Goal: Task Accomplishment & Management: Manage account settings

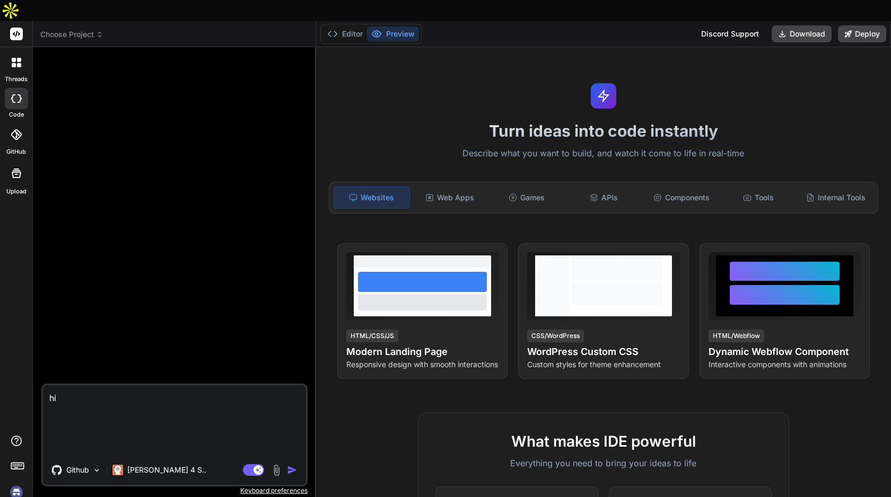
click at [15, 28] on rect at bounding box center [16, 34] width 13 height 13
click at [17, 28] on rect at bounding box center [16, 34] width 13 height 13
click at [19, 51] on div at bounding box center [16, 62] width 22 height 22
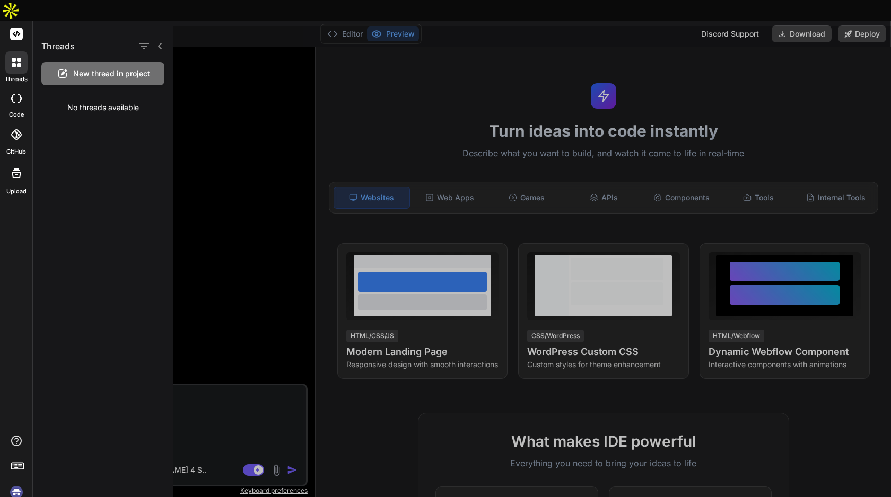
click at [17, 88] on div at bounding box center [16, 98] width 23 height 21
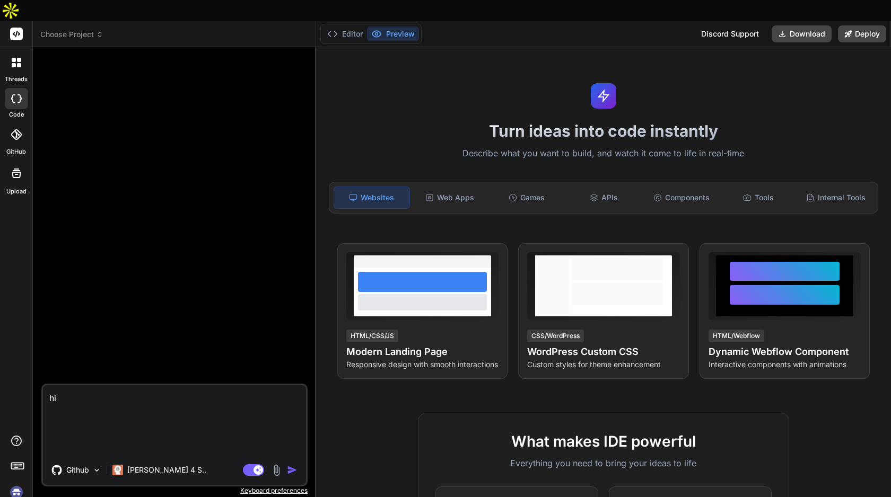
click at [18, 123] on div at bounding box center [16, 134] width 23 height 23
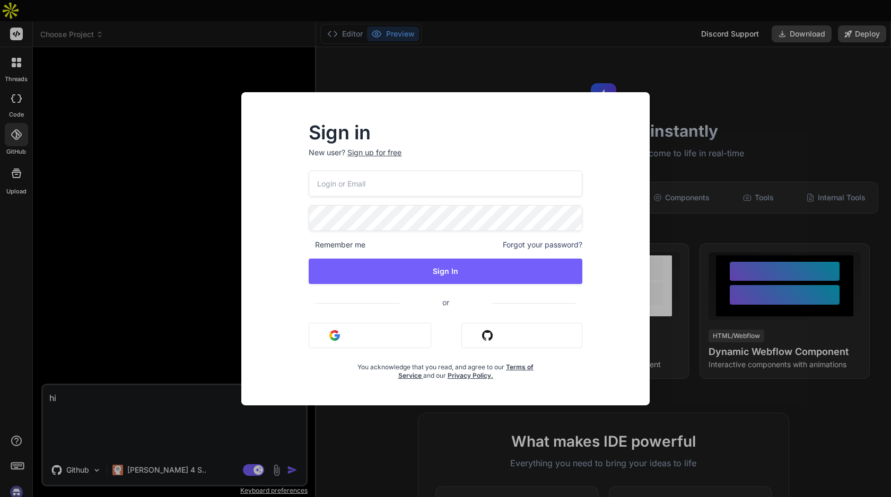
click at [533, 330] on button "Sign in with Github" at bounding box center [521, 335] width 121 height 25
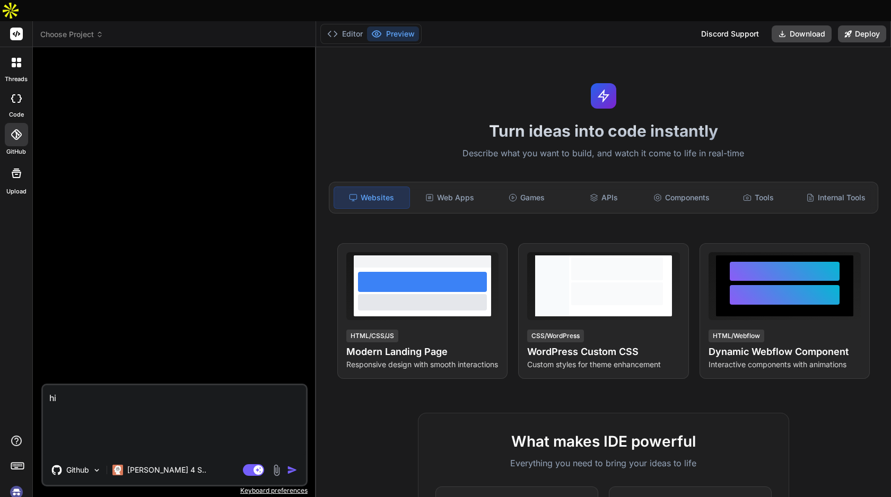
click at [13, 129] on icon at bounding box center [16, 134] width 11 height 11
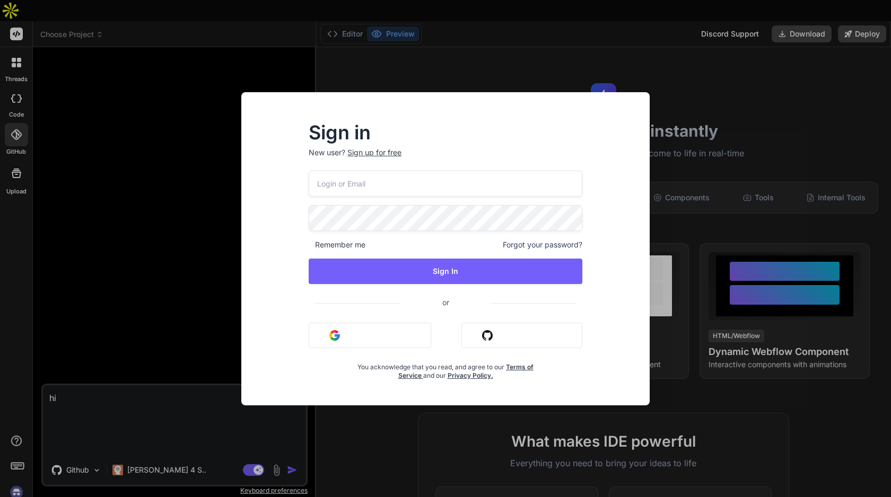
click at [540, 21] on div "Sign in New user? Sign up for free Remember me Forgot your password? Sign In or…" at bounding box center [445, 248] width 891 height 497
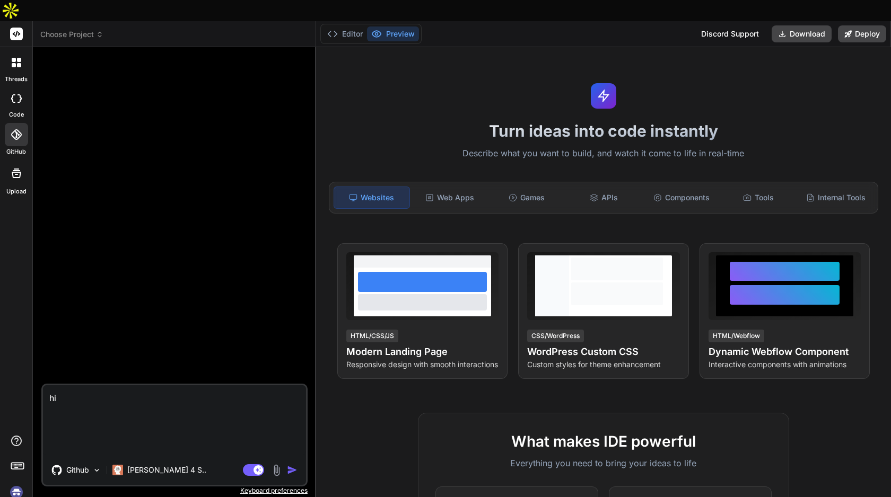
click at [19, 123] on div at bounding box center [16, 134] width 23 height 23
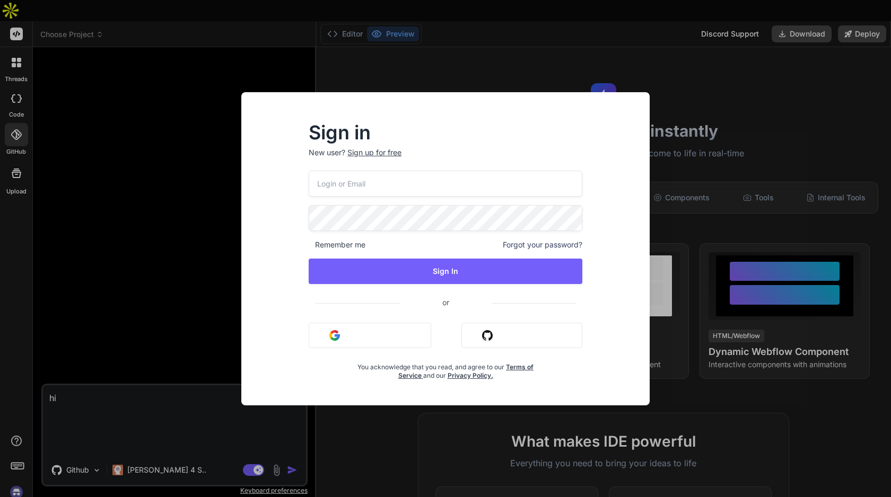
click at [523, 337] on button "Sign in with Github" at bounding box center [521, 335] width 121 height 25
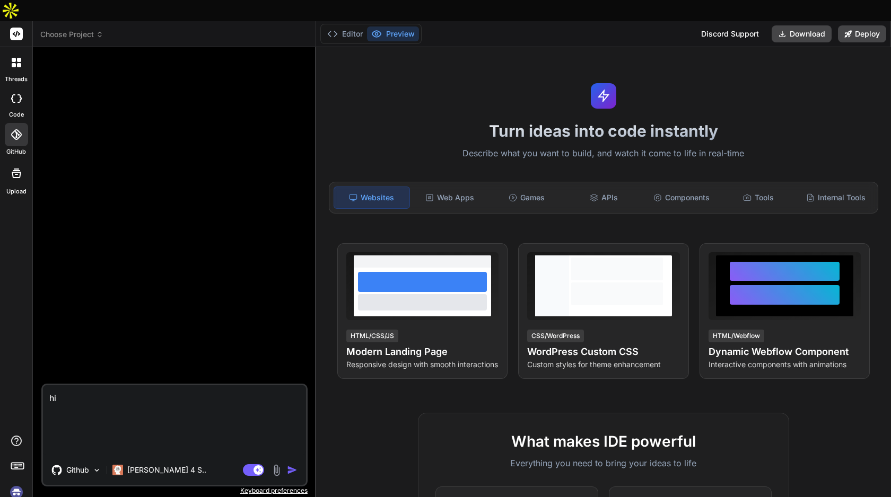
click at [18, 484] on img at bounding box center [16, 493] width 18 height 18
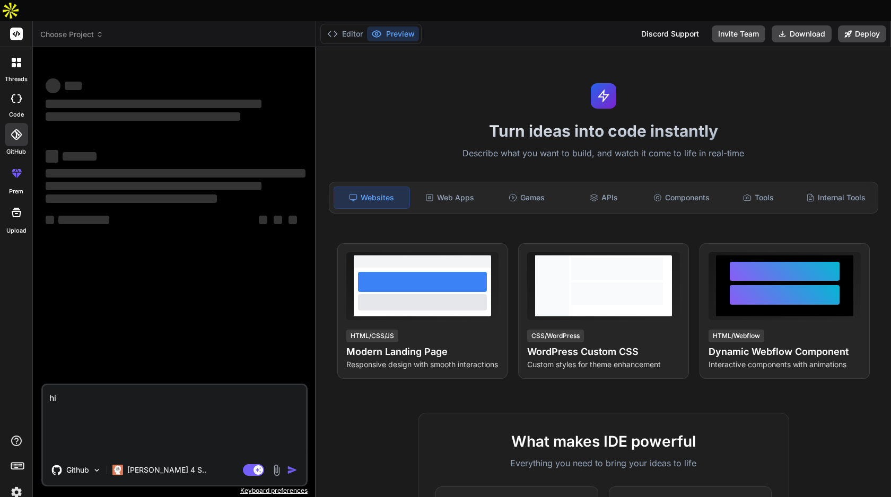
type textarea "x"
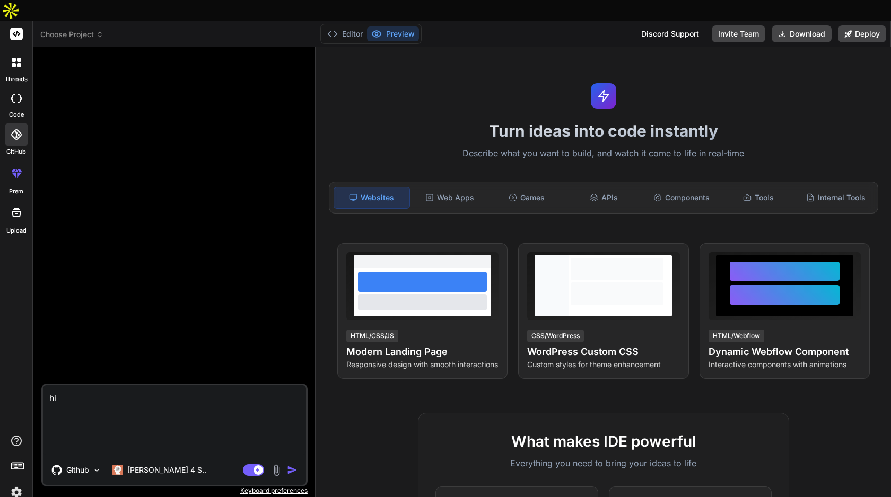
click at [15, 129] on icon at bounding box center [16, 134] width 11 height 11
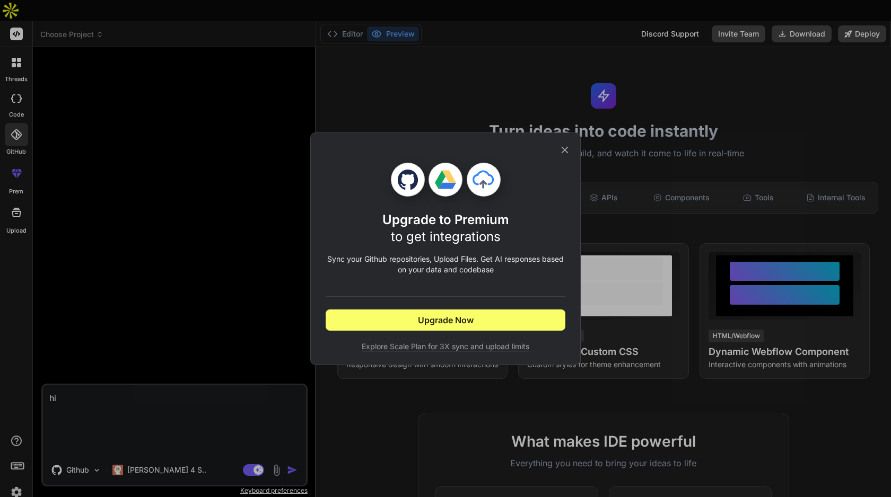
click at [567, 147] on icon at bounding box center [565, 149] width 7 height 7
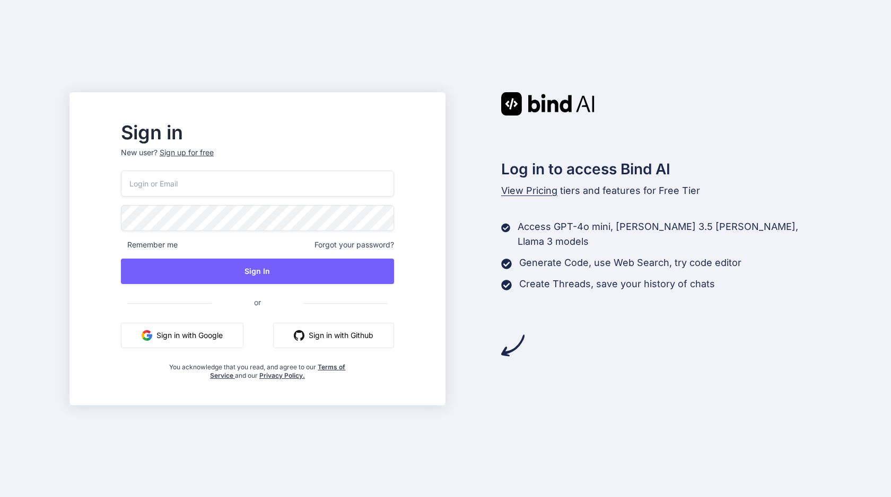
click at [353, 328] on button "Sign in with Github" at bounding box center [333, 335] width 121 height 25
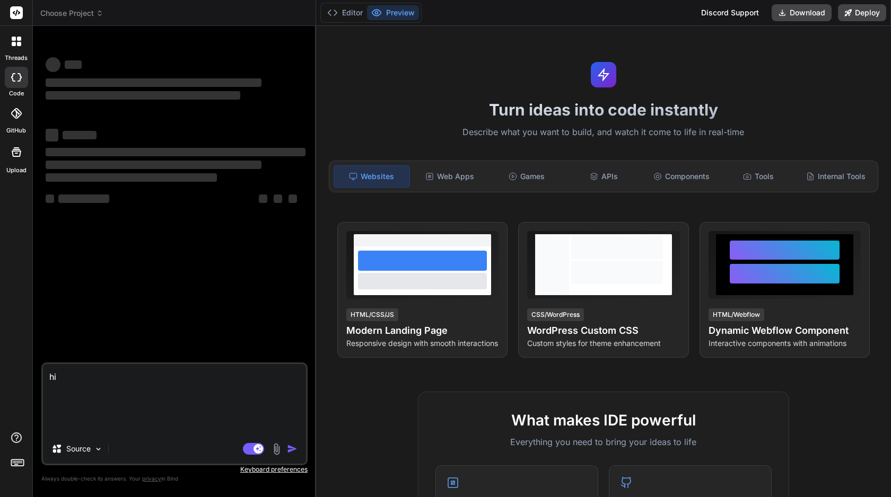
click at [16, 115] on icon at bounding box center [16, 113] width 11 height 11
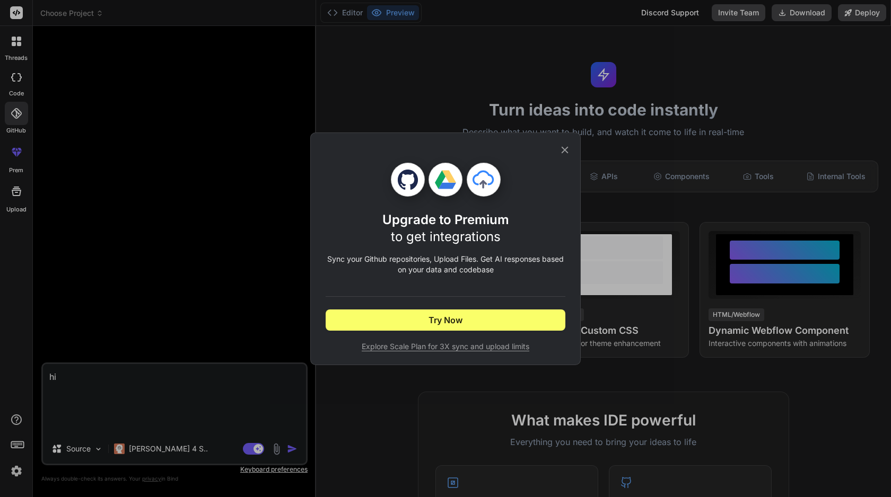
type textarea "x"
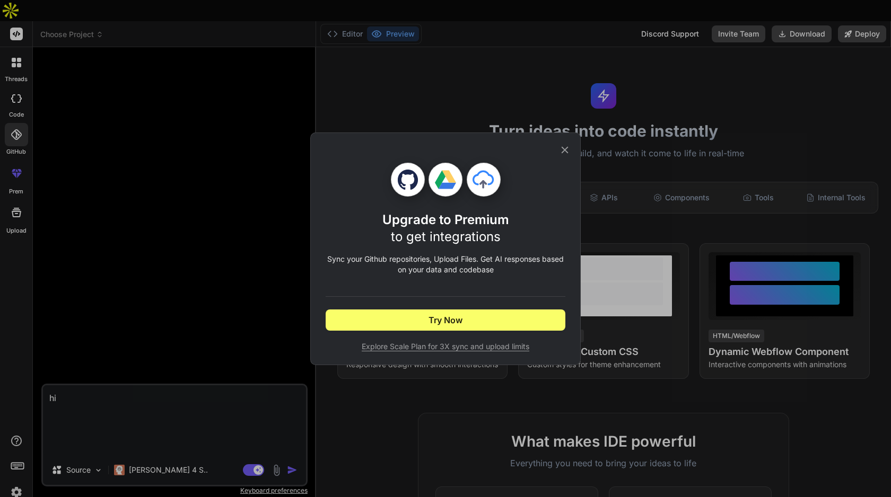
click at [566, 150] on icon at bounding box center [565, 150] width 12 height 12
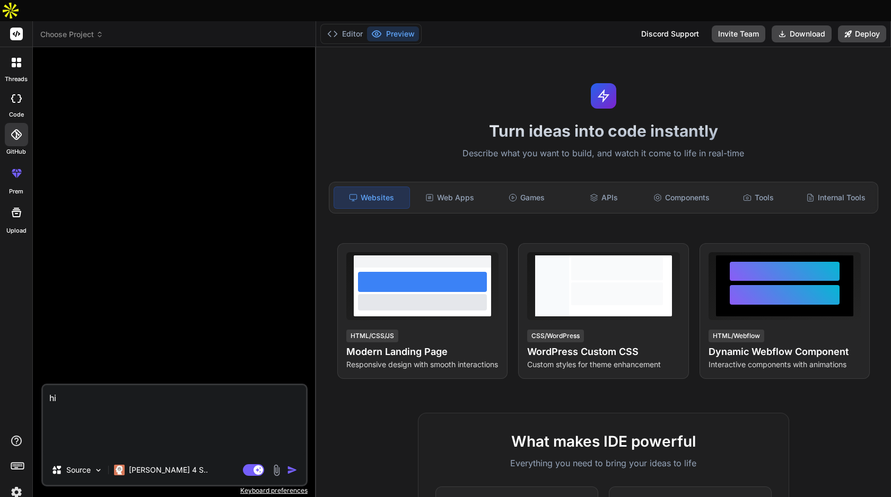
click at [11, 123] on div at bounding box center [16, 134] width 23 height 23
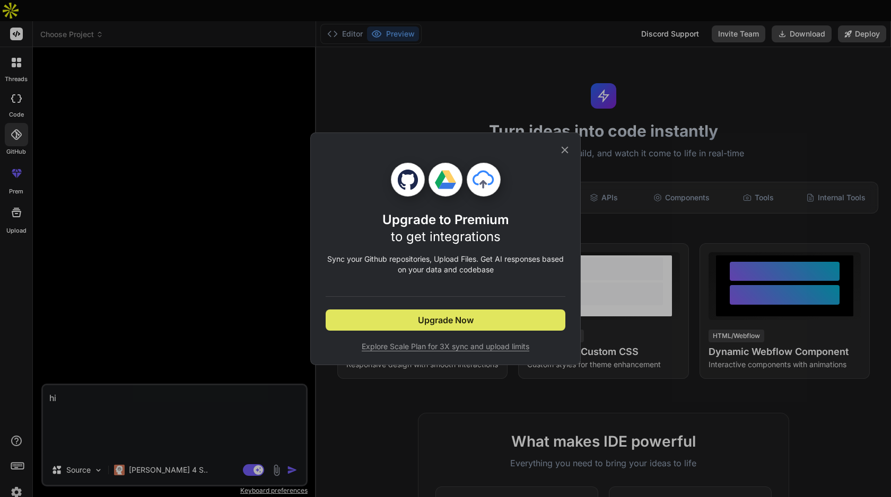
click at [502, 313] on button "Upgrade Now" at bounding box center [446, 320] width 240 height 21
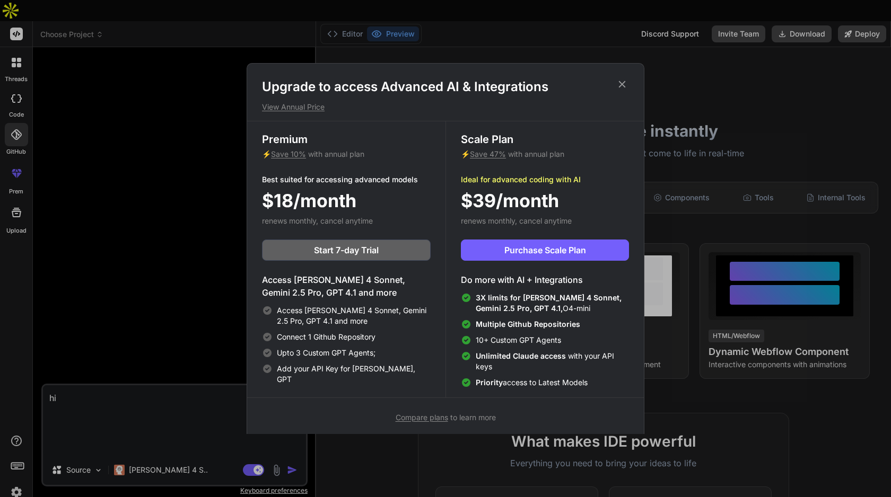
click at [620, 81] on icon at bounding box center [622, 84] width 12 height 12
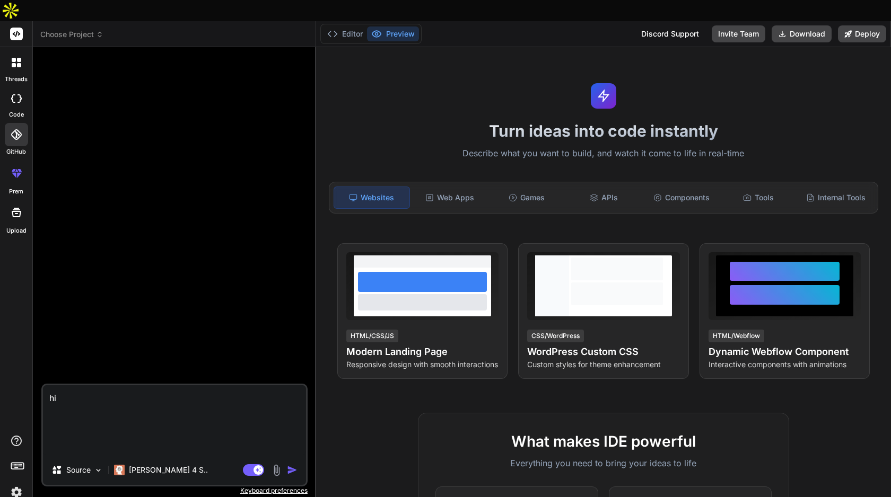
click at [11, 484] on img at bounding box center [16, 493] width 18 height 18
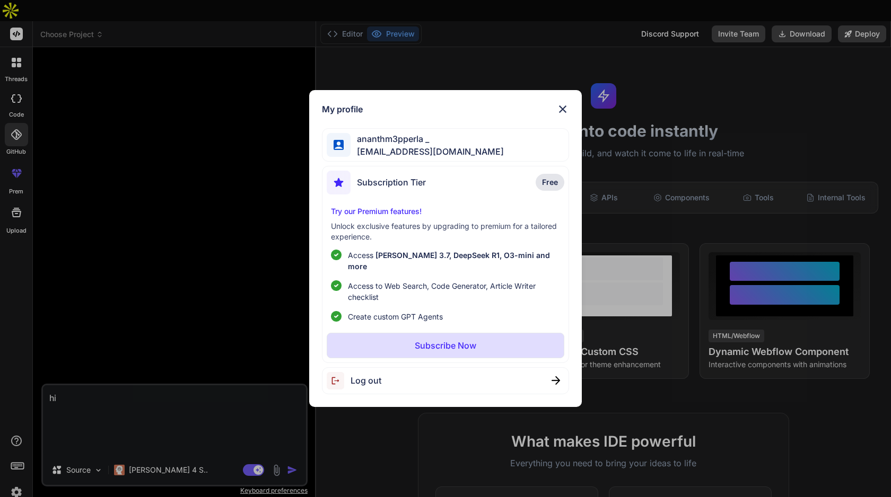
click at [559, 116] on img at bounding box center [562, 109] width 13 height 13
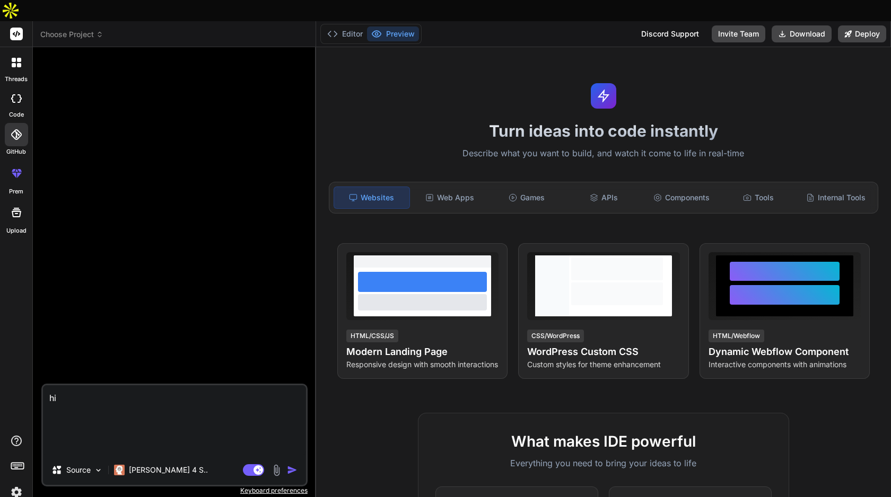
click at [13, 484] on img at bounding box center [16, 493] width 18 height 18
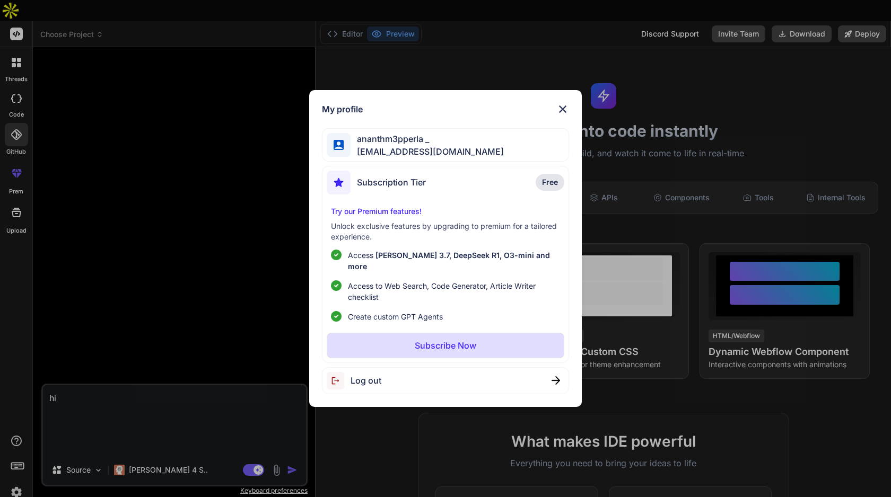
click at [13, 469] on div "My profile ananthm3pperla _ mepperlaananth@gmail.com Subscription Tier Free Try…" at bounding box center [445, 248] width 891 height 497
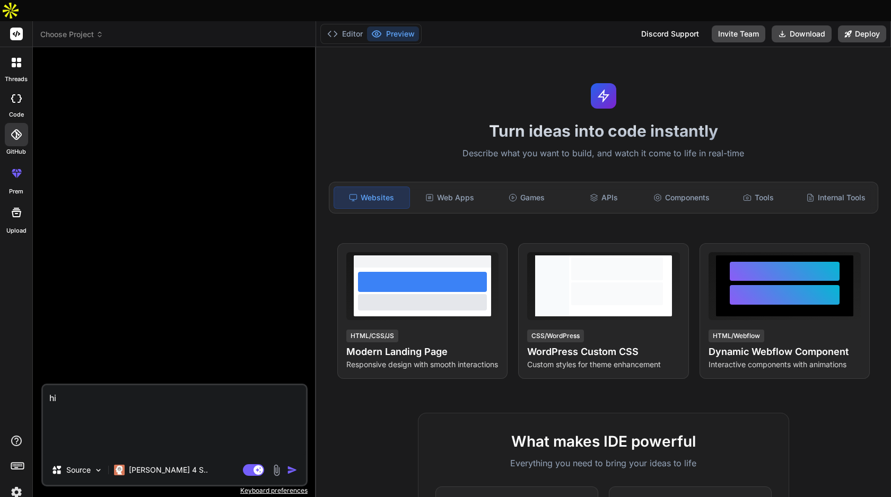
click at [14, 484] on img at bounding box center [16, 493] width 18 height 18
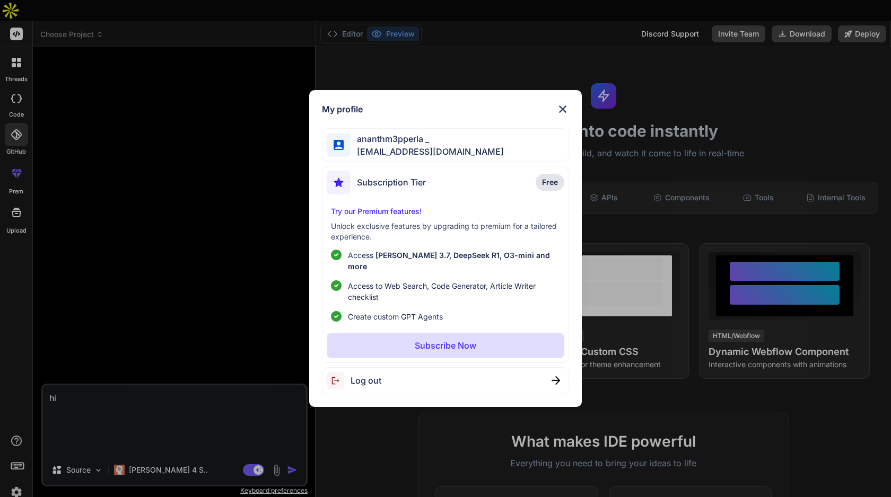
click at [562, 115] on img at bounding box center [562, 109] width 13 height 13
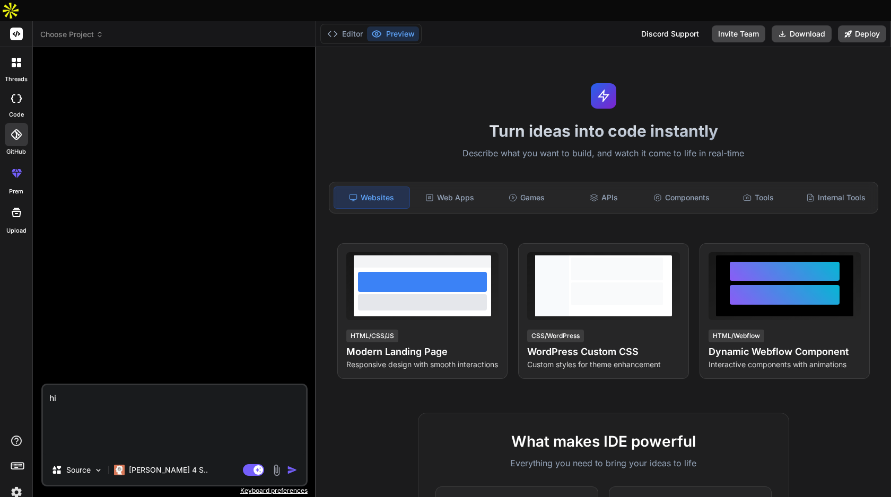
click at [16, 129] on icon at bounding box center [16, 134] width 11 height 11
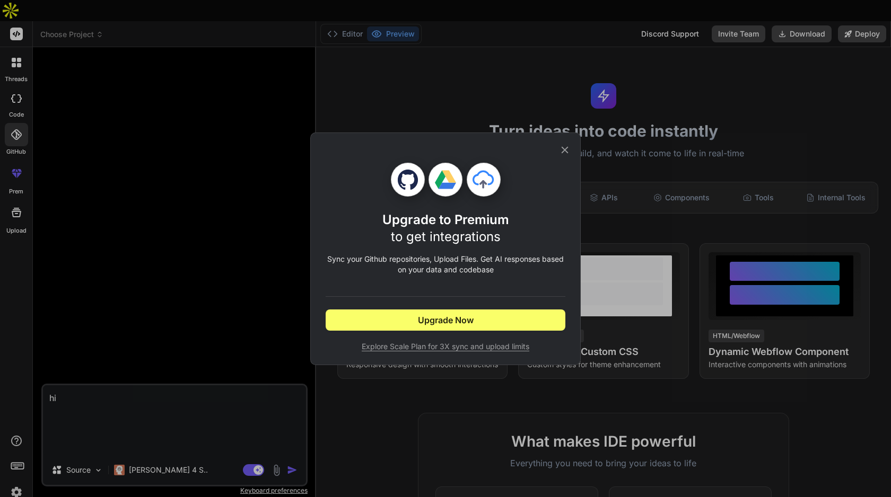
click at [16, 152] on div "Upgrade to Premium to get integrations Sync your Github repositories, Upload Fi…" at bounding box center [445, 248] width 891 height 497
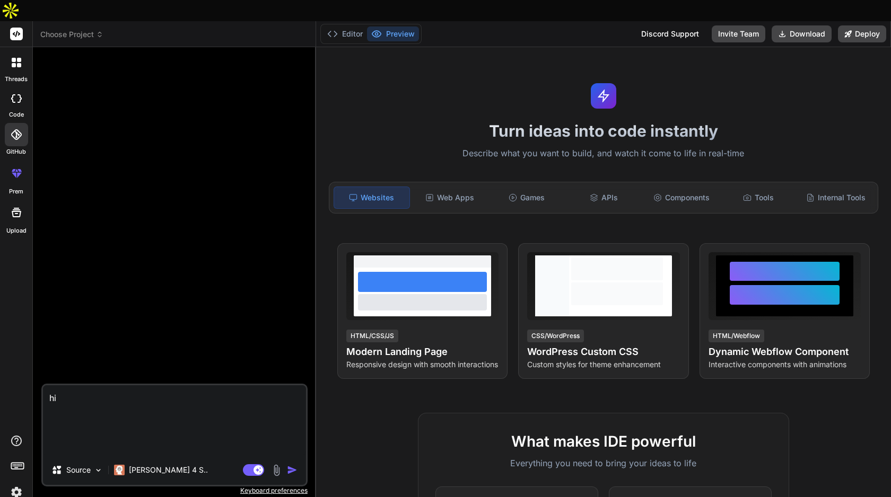
click at [18, 172] on icon at bounding box center [19, 174] width 5 height 5
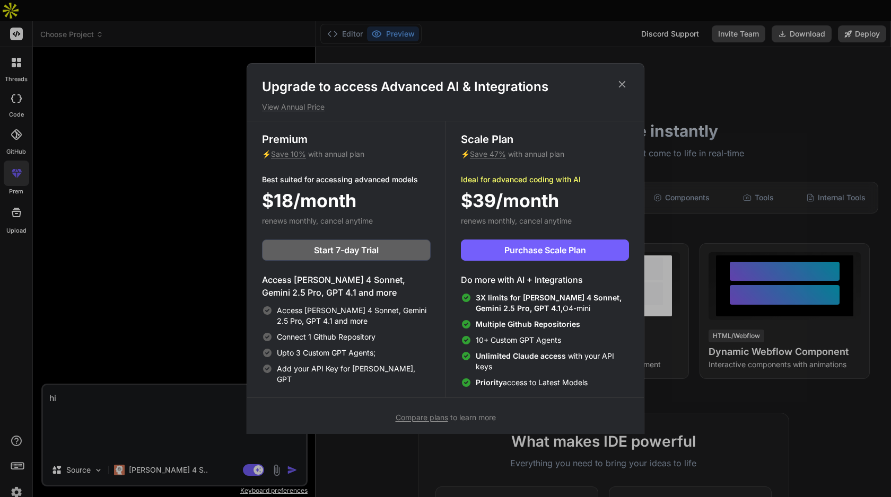
click at [9, 477] on div "Upgrade to access Advanced AI & Integrations View Annual Price Premium ⚡ Save 1…" at bounding box center [445, 248] width 891 height 497
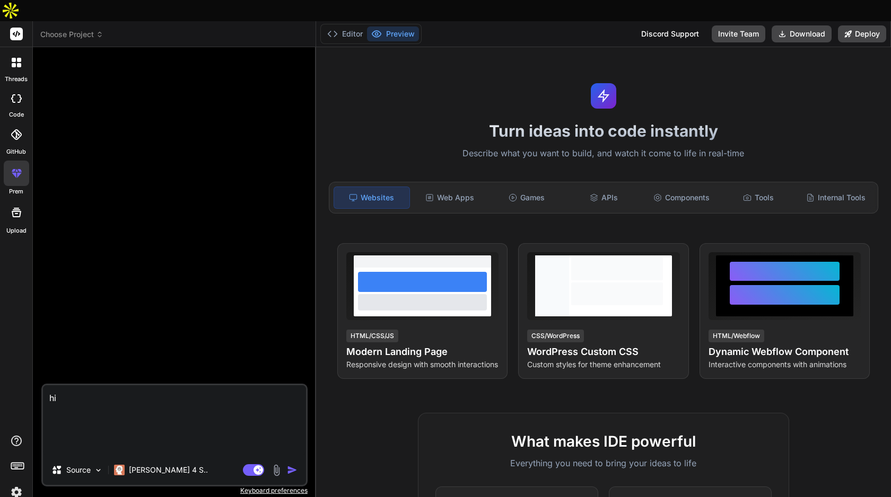
click at [10, 484] on img at bounding box center [16, 493] width 18 height 18
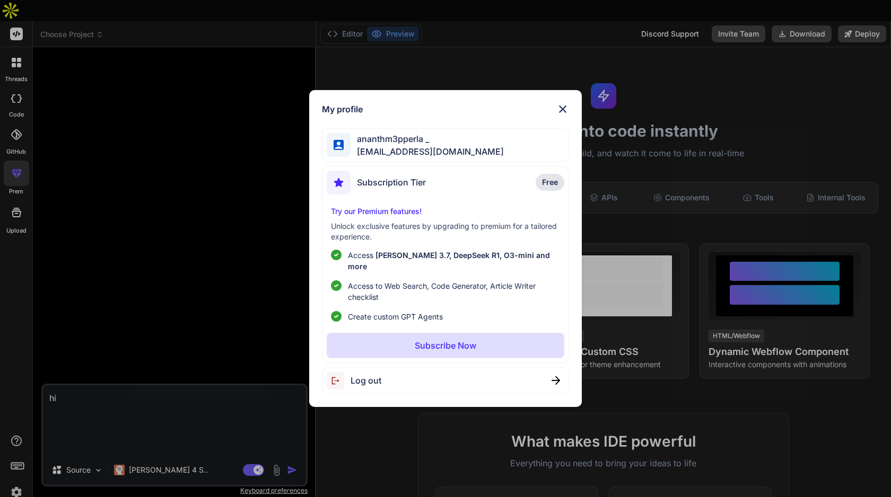
click at [566, 115] on img at bounding box center [562, 109] width 13 height 13
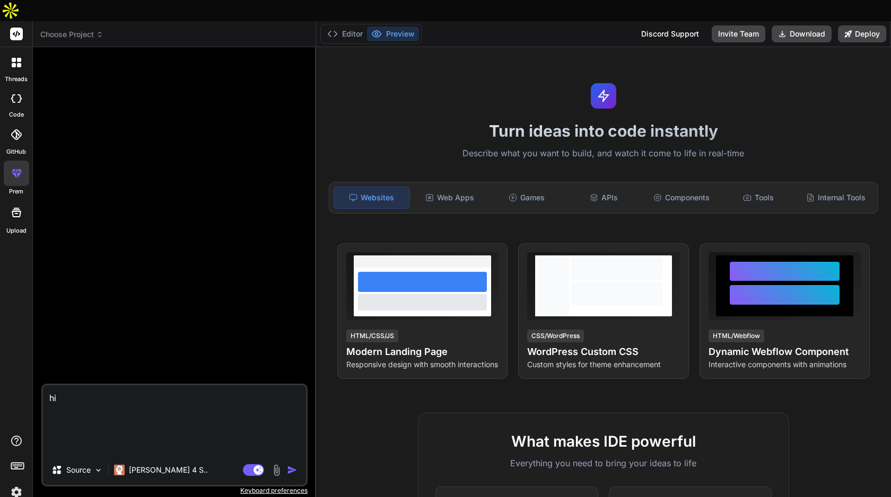
click at [16, 161] on div at bounding box center [16, 173] width 25 height 25
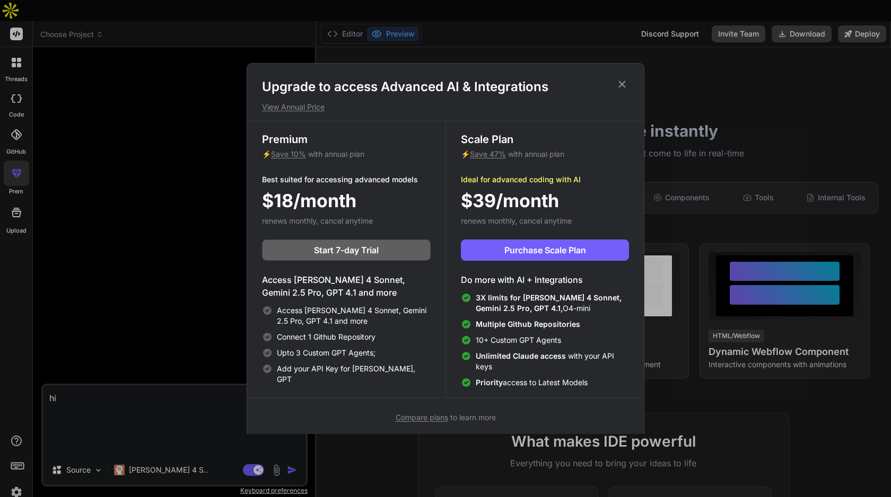
click at [621, 85] on icon at bounding box center [622, 84] width 7 height 7
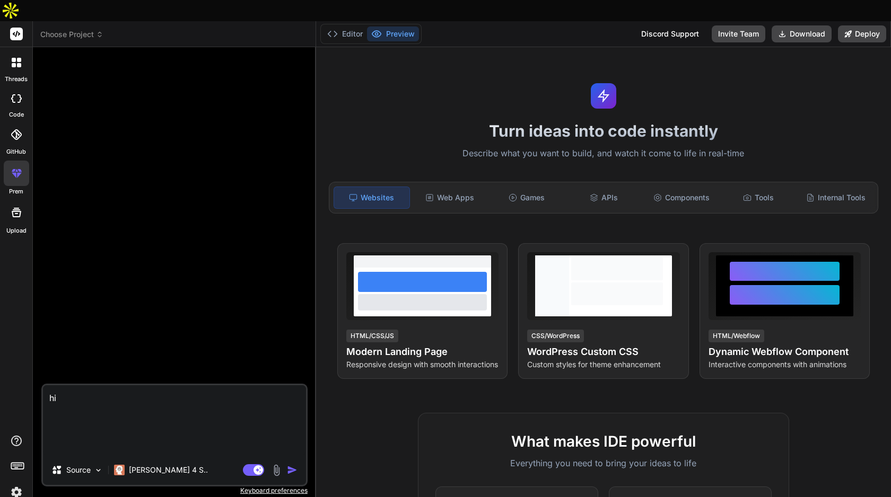
click at [14, 484] on img at bounding box center [16, 493] width 18 height 18
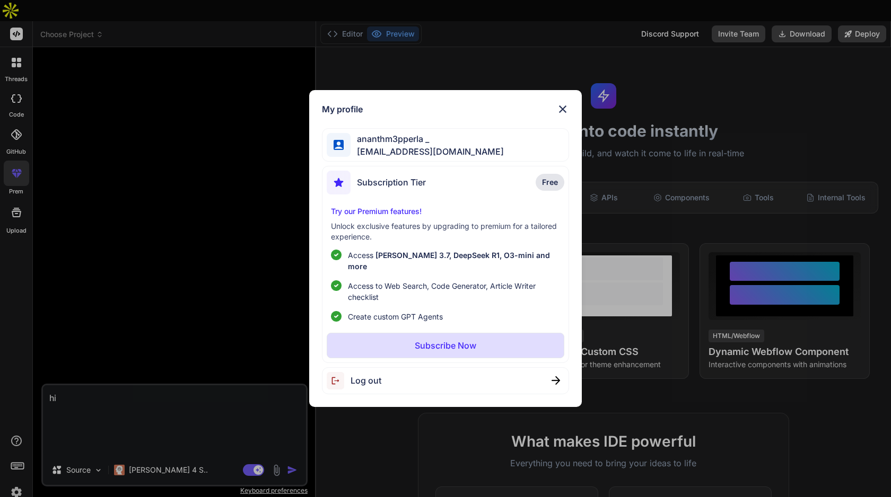
click at [407, 154] on span "mepperlaananth@gmail.com" at bounding box center [427, 151] width 153 height 13
click at [549, 188] on span "Free" at bounding box center [550, 182] width 16 height 11
click at [431, 185] on div "Subscription Tier Free" at bounding box center [445, 185] width 237 height 28
click at [567, 106] on div "My profile ananthm3pperla _ mepperlaananth@gmail.com Subscription Tier Free Try…" at bounding box center [445, 248] width 272 height 317
click at [567, 112] on img at bounding box center [562, 109] width 13 height 13
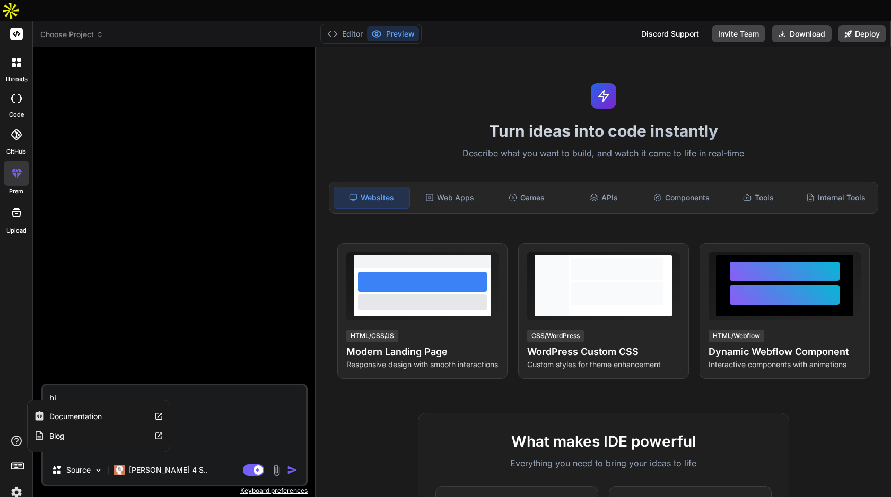
click at [15, 436] on icon at bounding box center [16, 441] width 11 height 11
click at [15, 458] on icon at bounding box center [17, 465] width 15 height 15
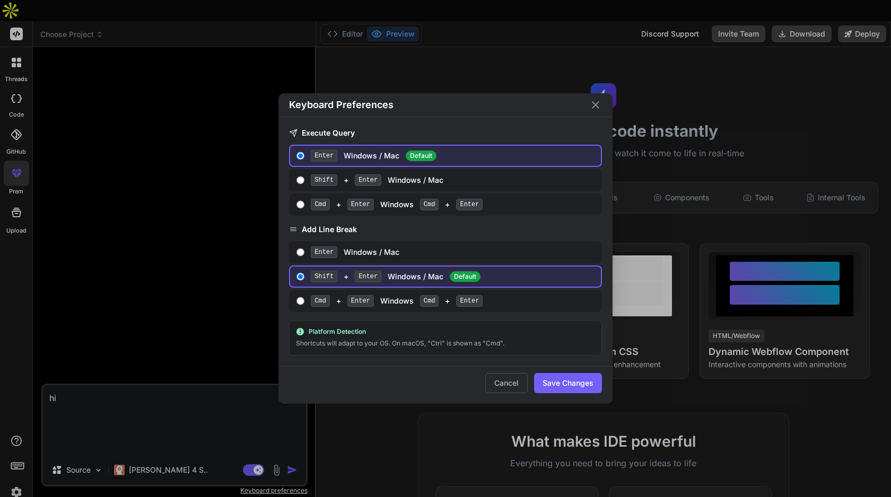
click at [16, 451] on div "Keyboard Preferences Execute Query Enter Windows / Mac Default Shift + Enter Wi…" at bounding box center [445, 248] width 891 height 497
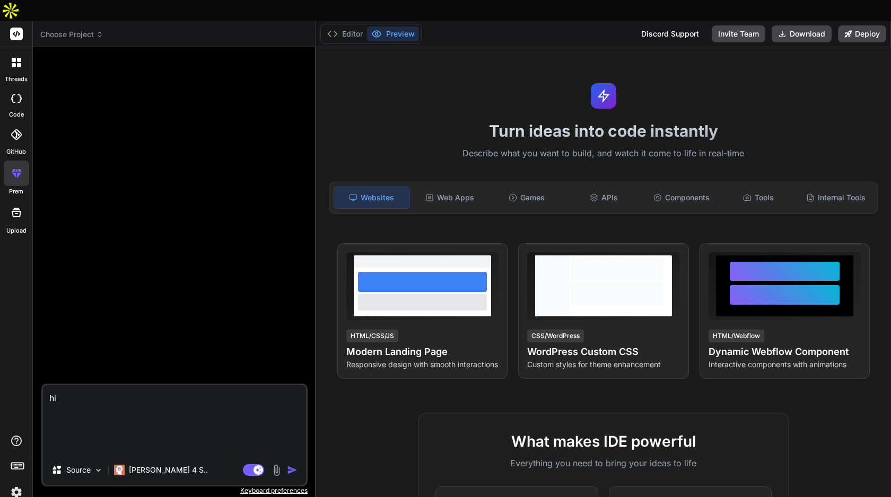
click at [17, 484] on img at bounding box center [16, 493] width 18 height 18
